Goal: Task Accomplishment & Management: Use online tool/utility

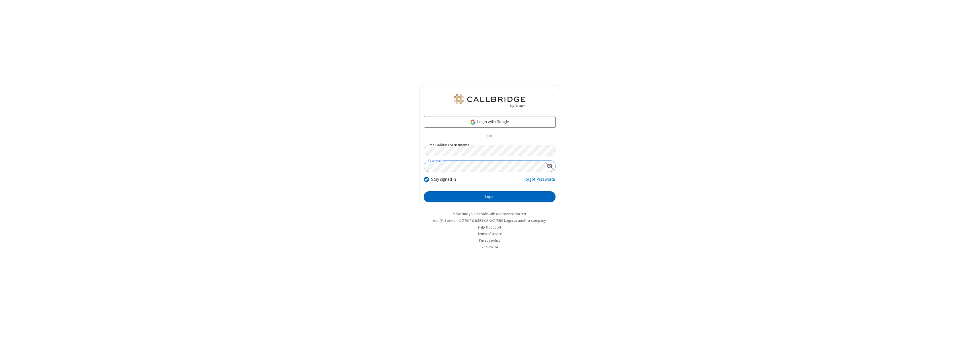
click at [489, 197] on button "Login" at bounding box center [490, 196] width 132 height 11
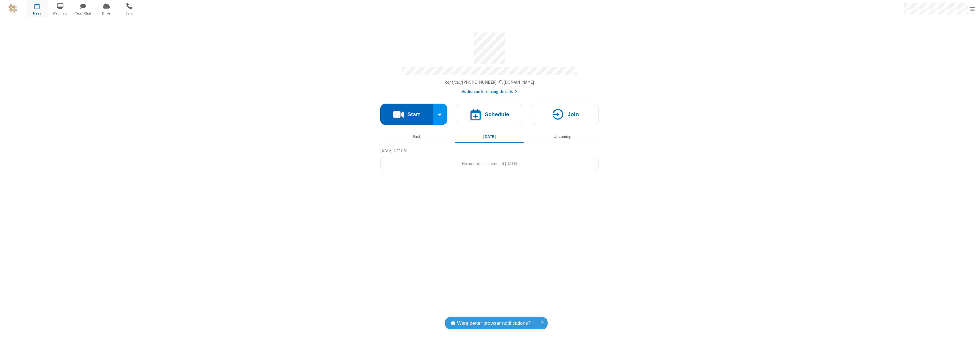
click at [406, 112] on button "Start" at bounding box center [406, 114] width 53 height 21
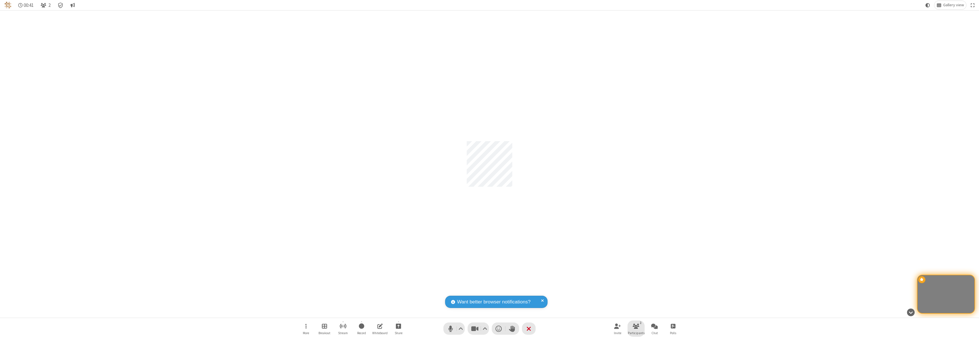
click at [636, 333] on span "Participants" at bounding box center [636, 332] width 17 height 3
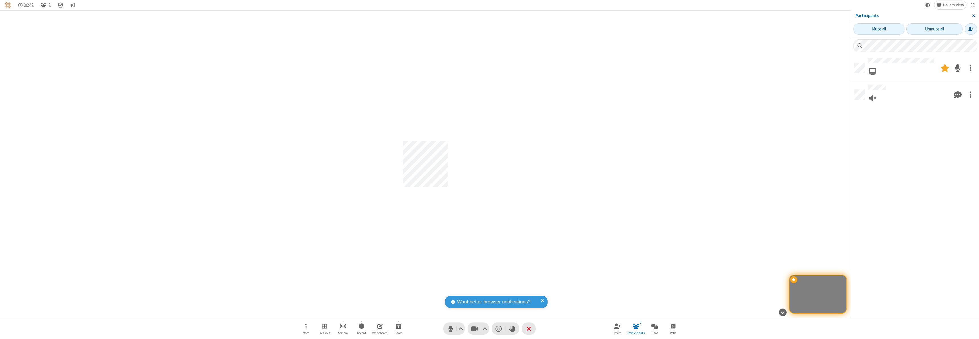
click at [973, 16] on span "Close sidebar" at bounding box center [973, 15] width 3 height 5
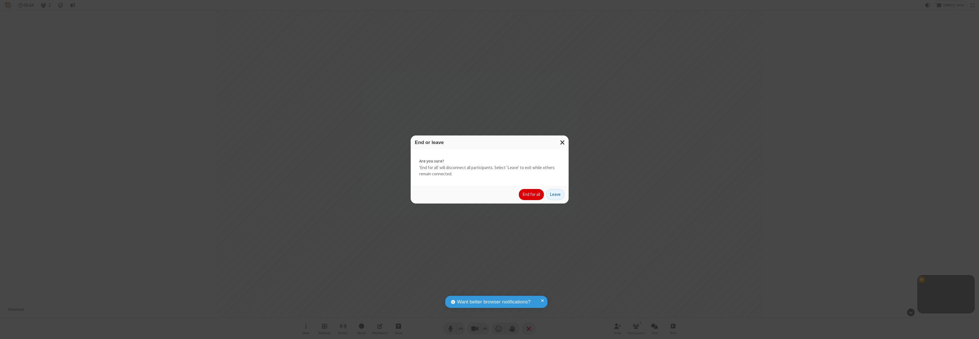
click at [532, 194] on button "End for all" at bounding box center [531, 194] width 25 height 11
